Goal: Task Accomplishment & Management: Manage account settings

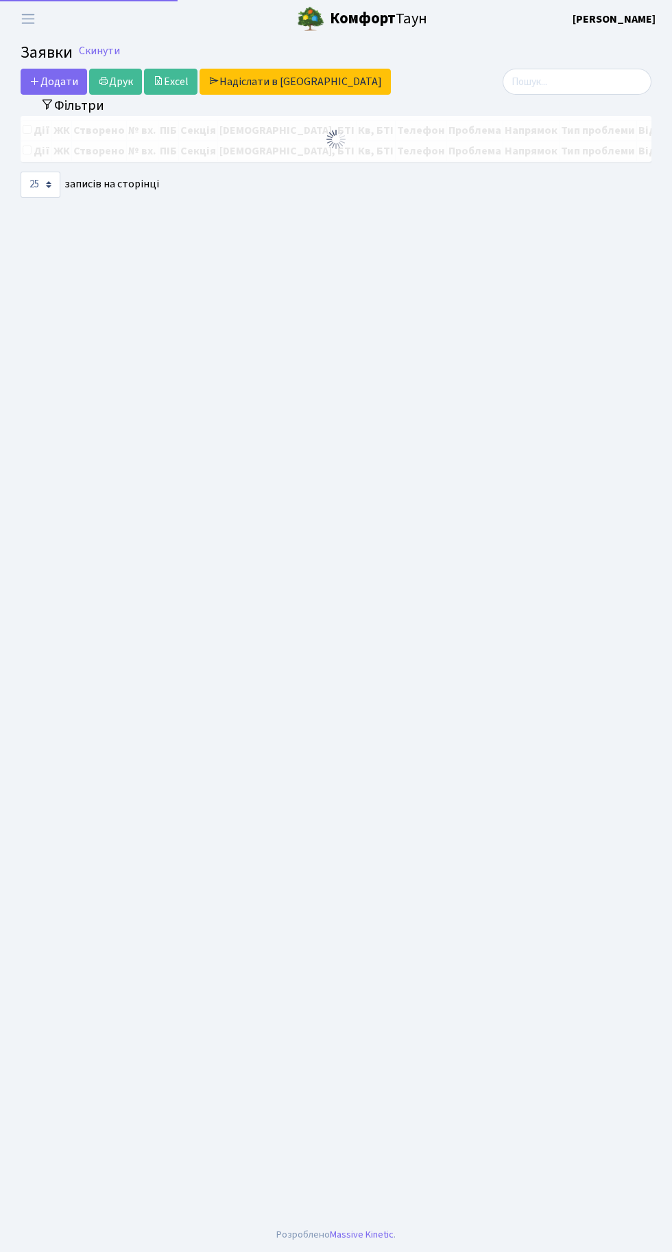
select select "25"
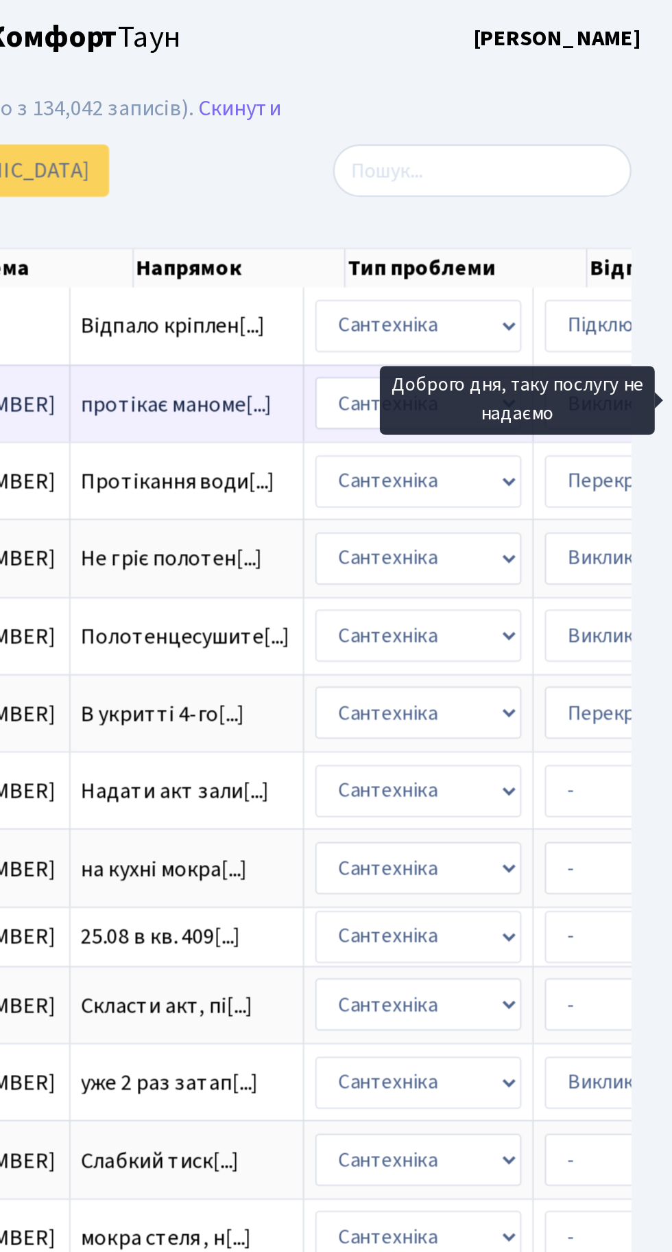
scroll to position [0, 264]
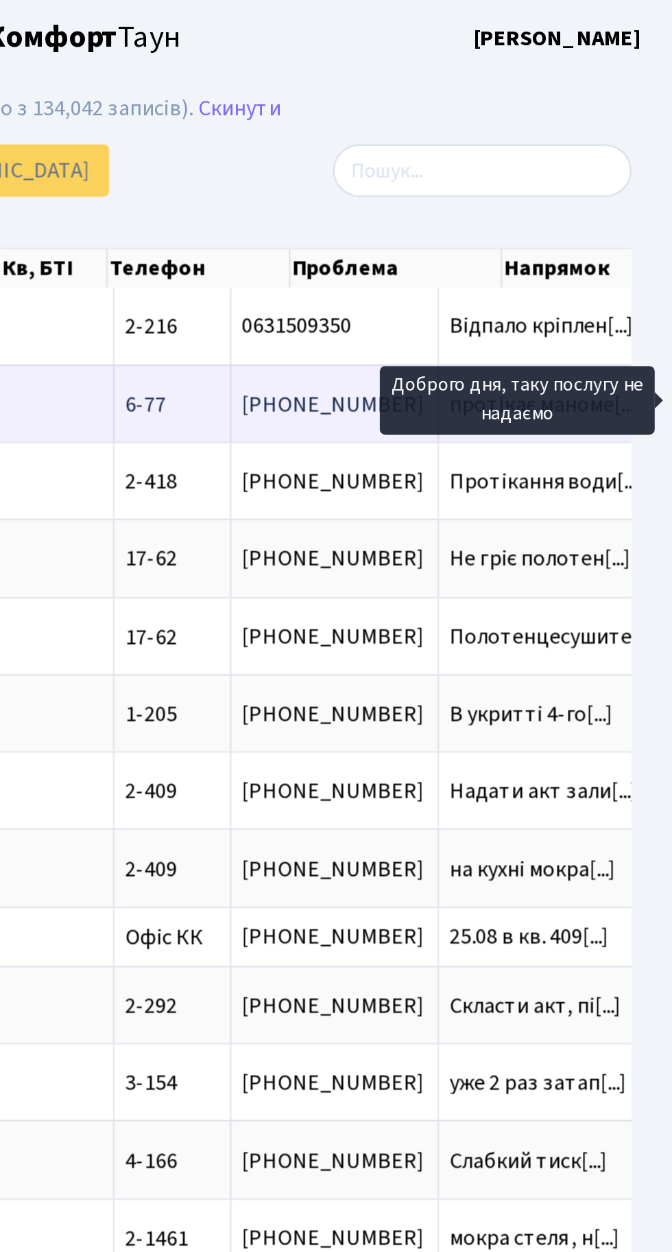
click at [561, 202] on span "протікає маноме[...]" at bounding box center [609, 201] width 96 height 15
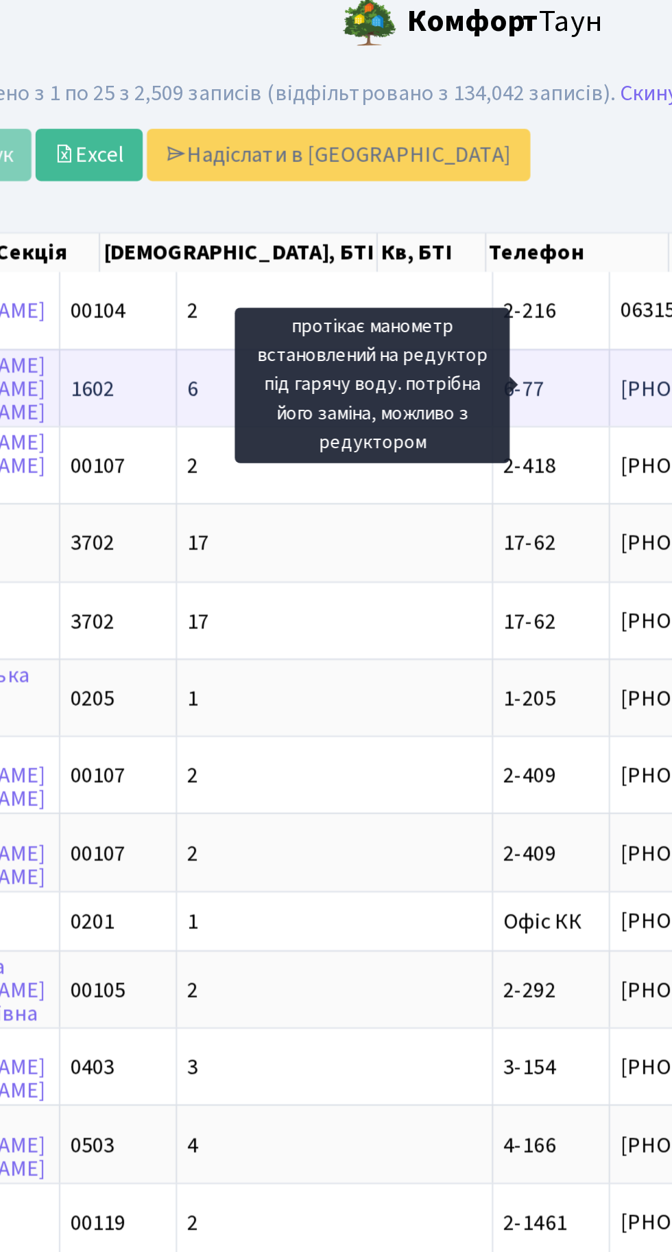
scroll to position [0, 286]
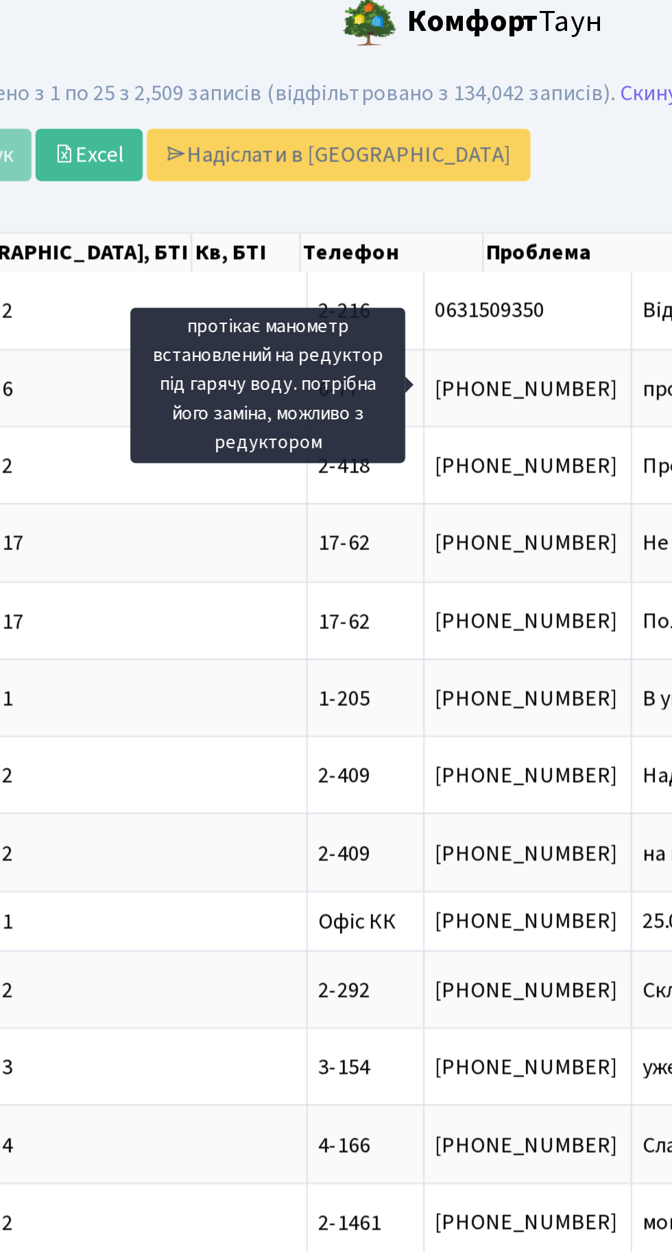
click at [395, 86] on div "Додати Друк Excel Надіслати в [GEOGRAPHIC_DATA]" at bounding box center [228, 85] width 414 height 26
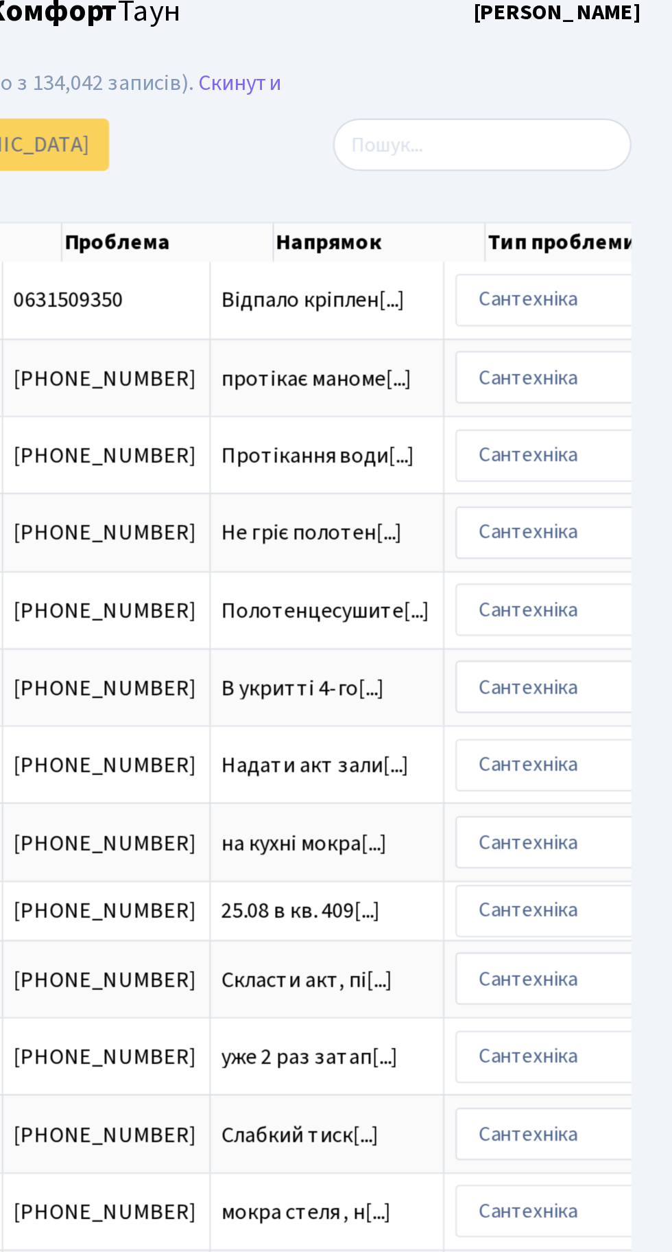
scroll to position [0, 183]
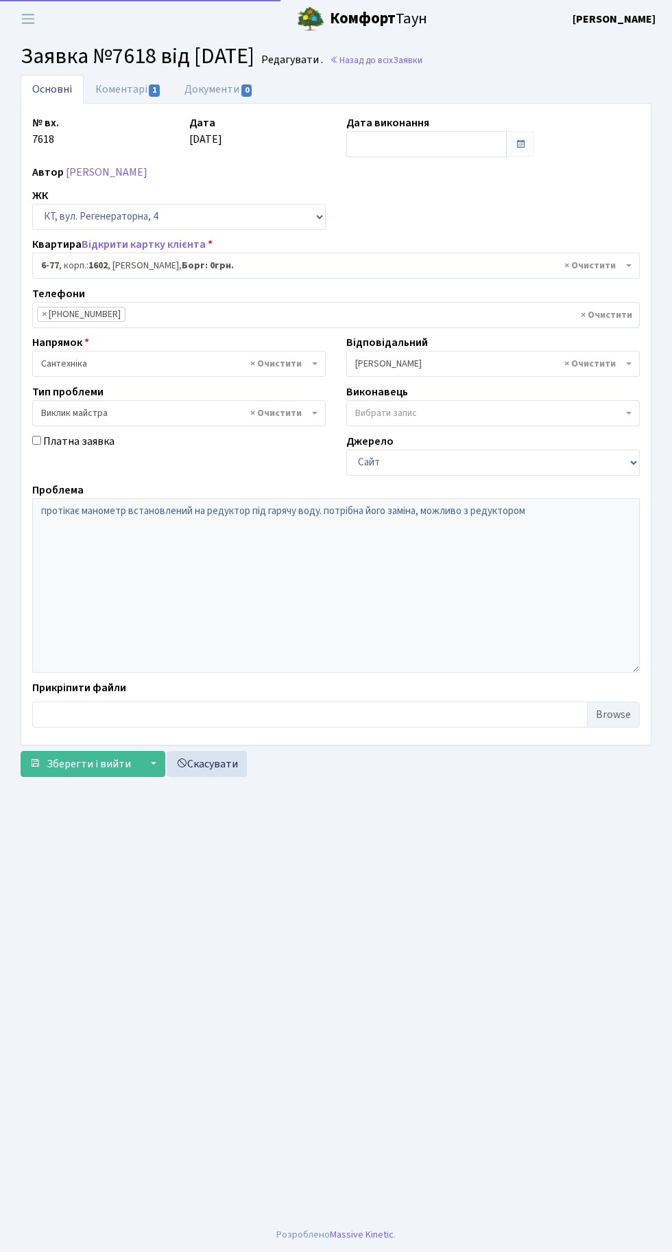
select select "5302"
select select "29"
